Goal: Information Seeking & Learning: Learn about a topic

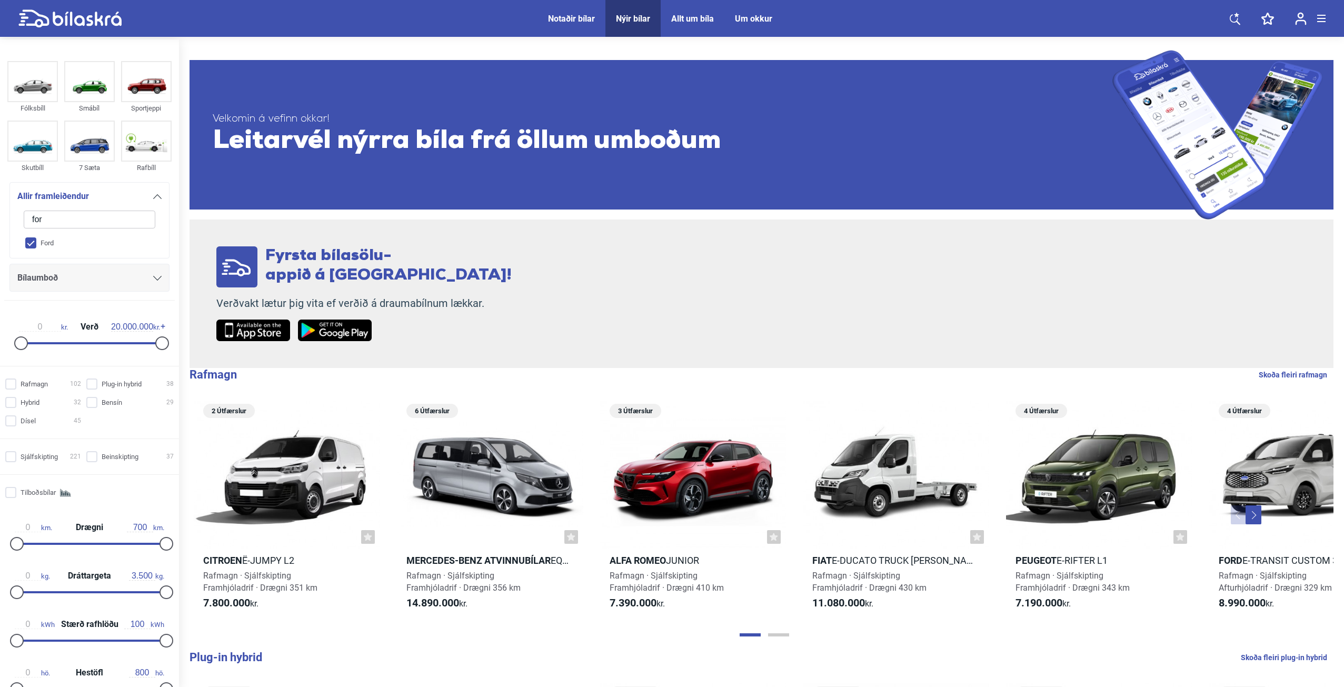
type input "ford"
checkbox input "true"
checkbox input "false"
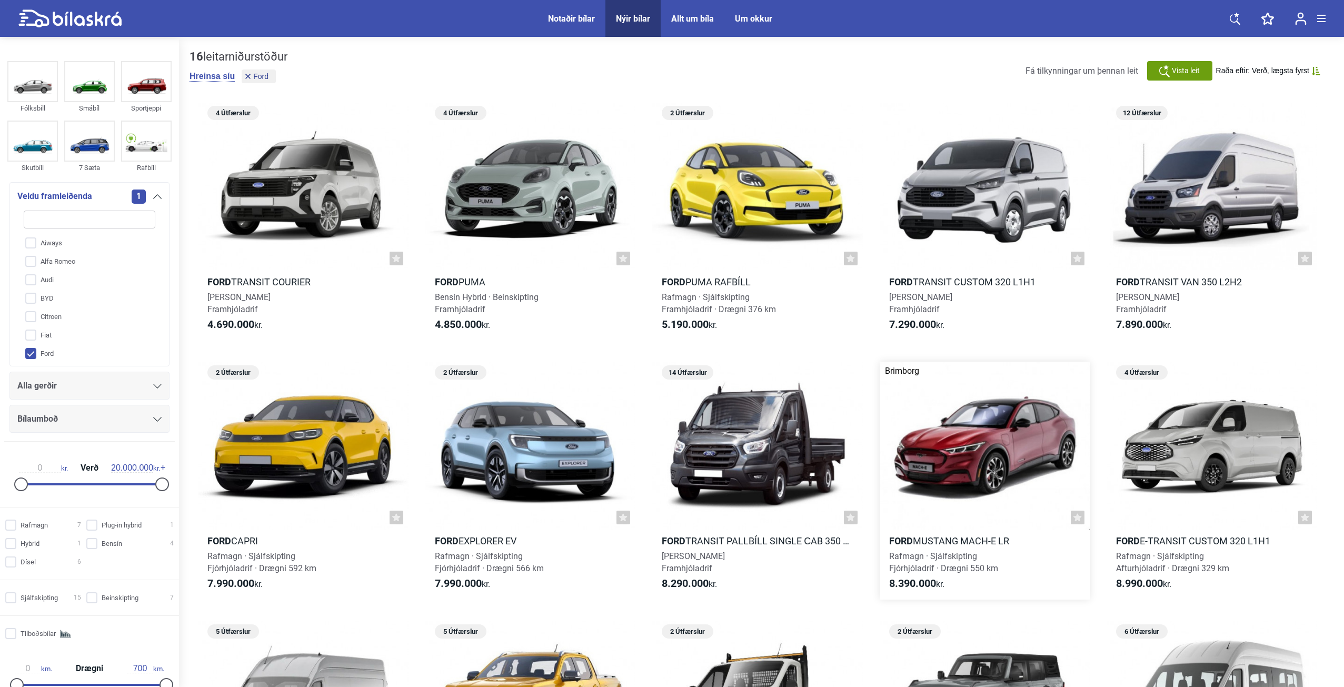
click at [1008, 436] on div at bounding box center [985, 446] width 211 height 168
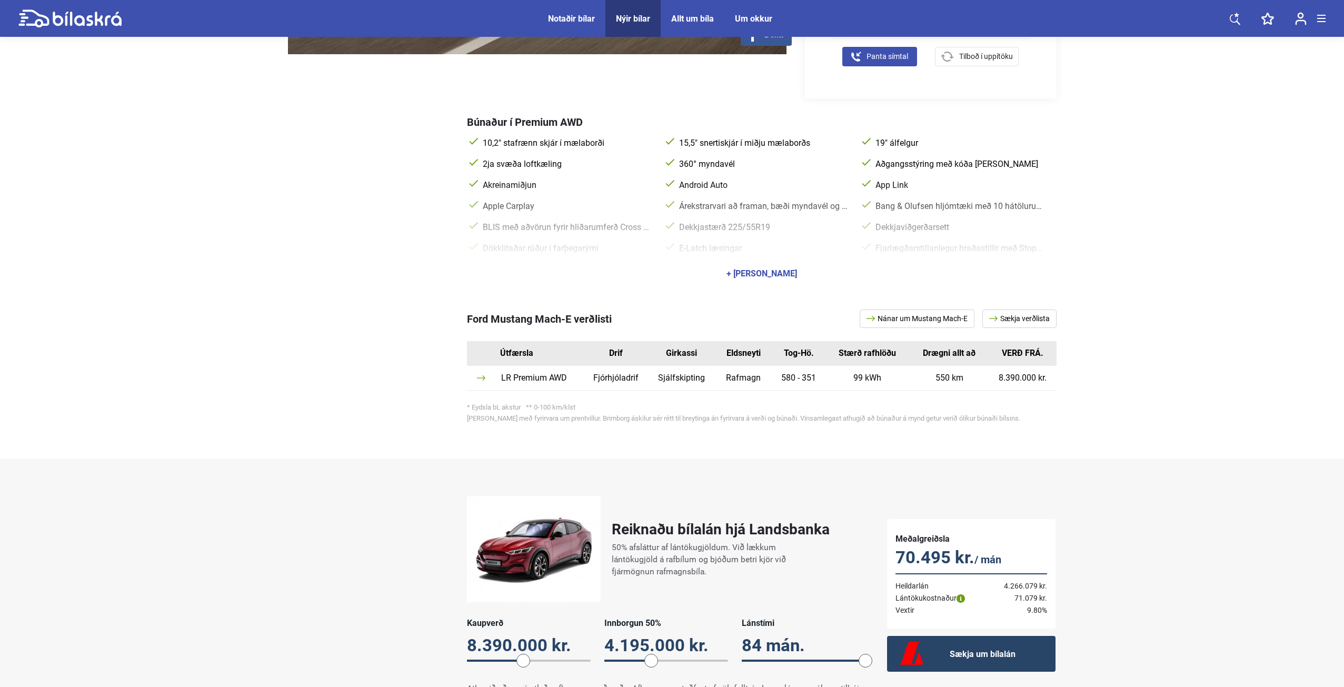
scroll to position [369, 0]
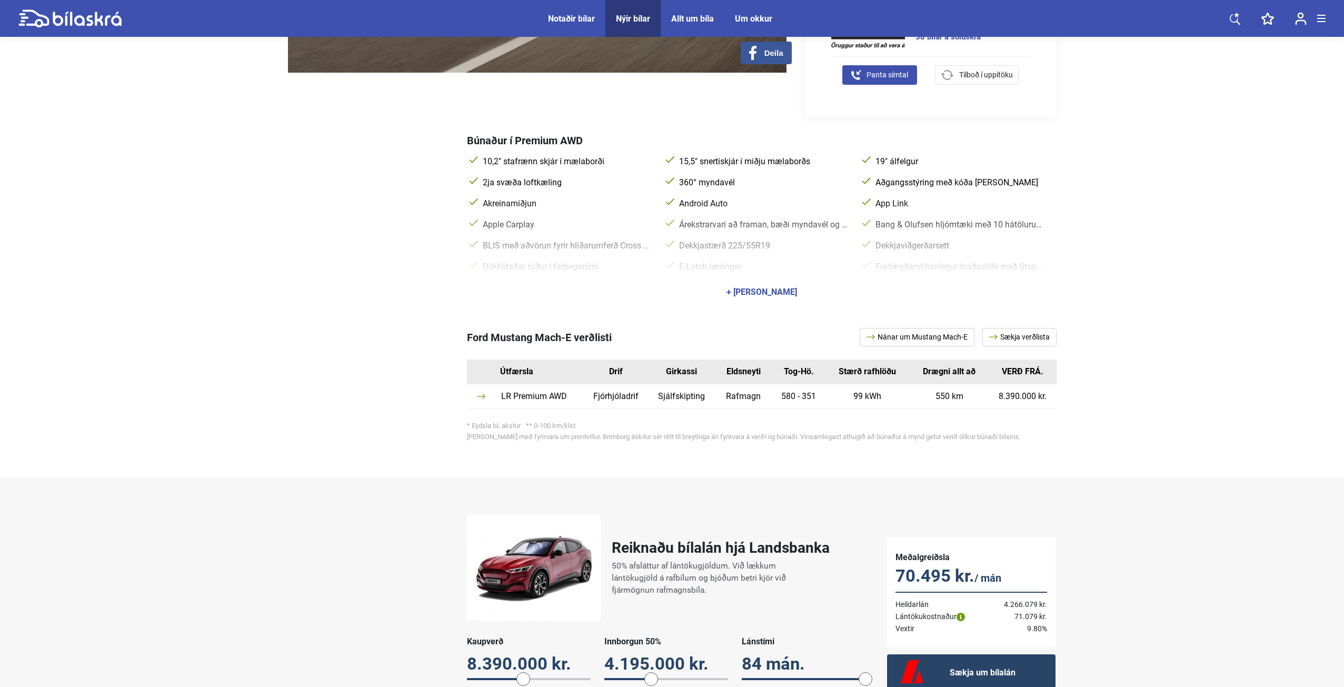
click at [769, 288] on div "+ [PERSON_NAME]" at bounding box center [762, 292] width 71 height 8
